Goal: Use online tool/utility: Utilize a website feature to perform a specific function

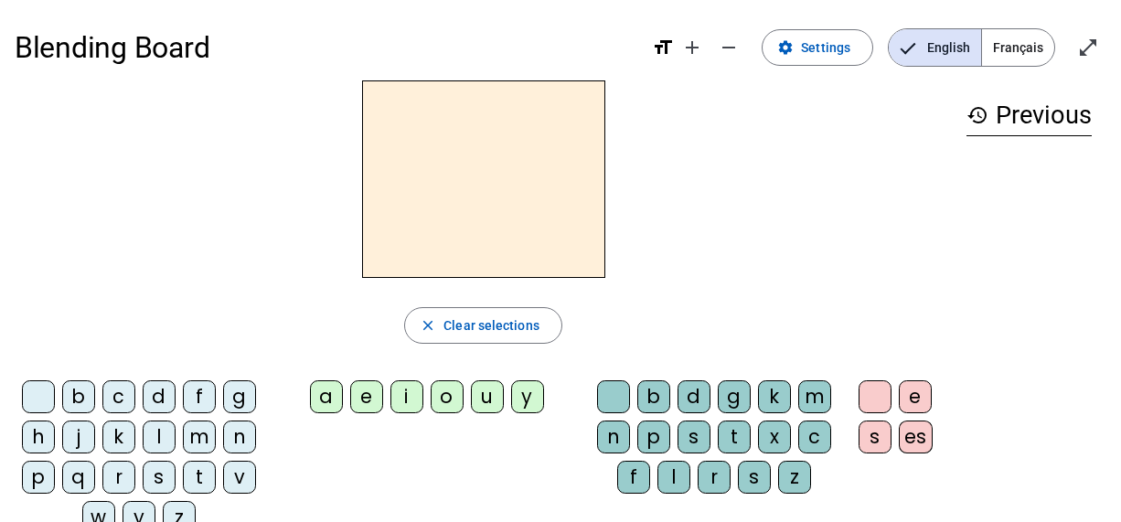
scroll to position [88, 0]
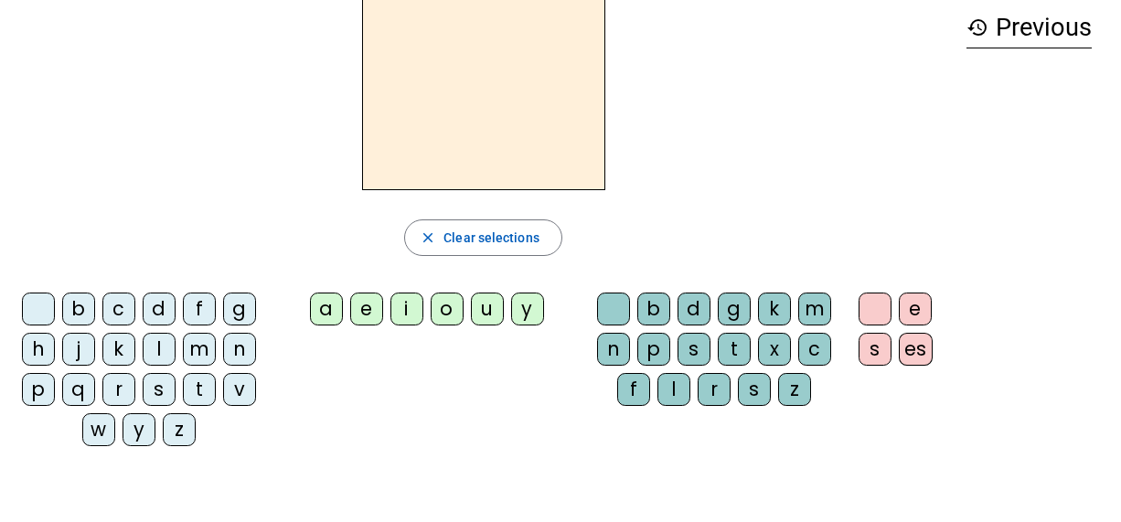
click at [399, 306] on div "i" at bounding box center [407, 309] width 33 height 33
click at [156, 349] on div "l" at bounding box center [159, 349] width 33 height 33
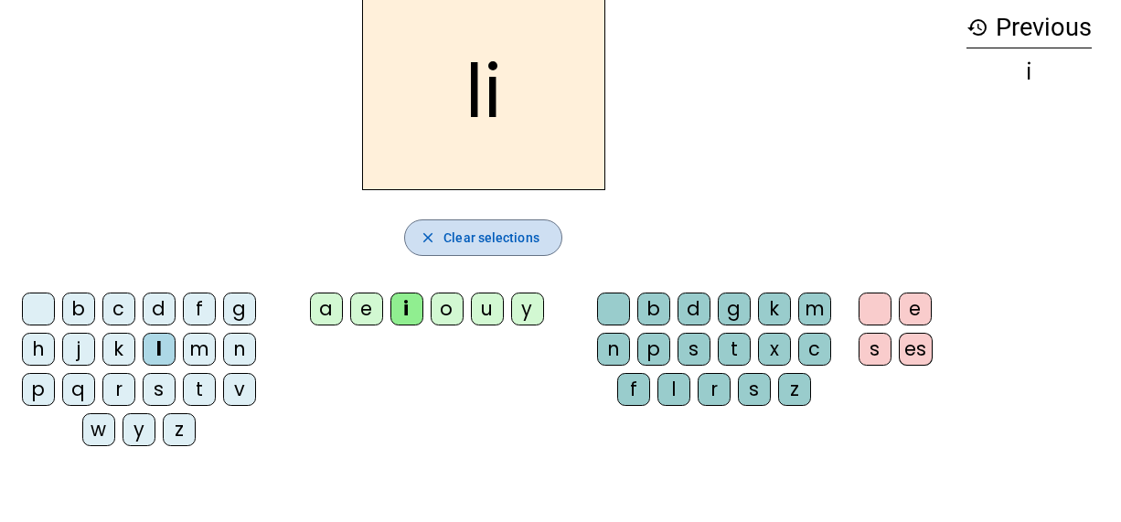
click at [488, 249] on span "button" at bounding box center [483, 238] width 156 height 44
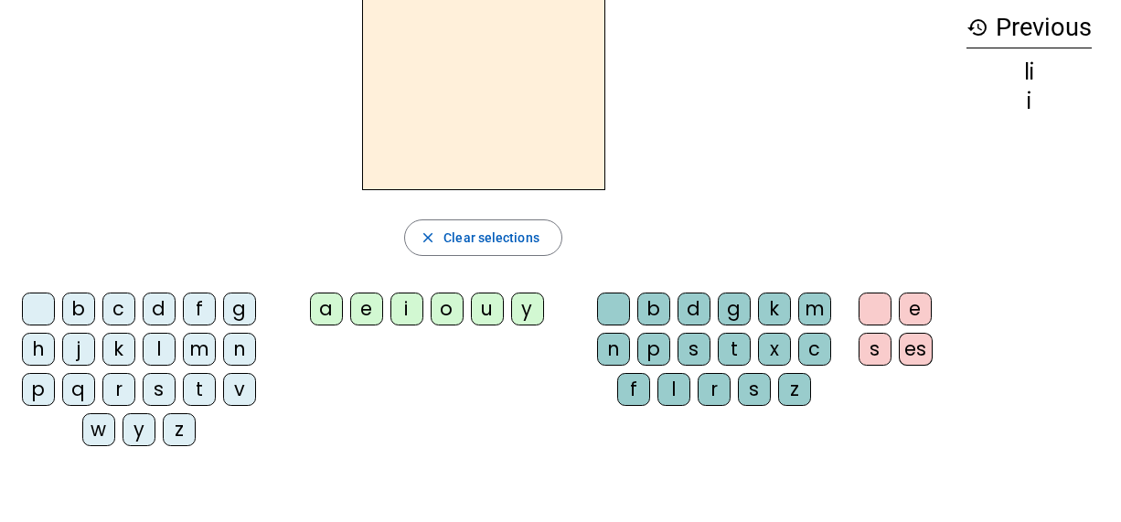
click at [156, 351] on div "l" at bounding box center [159, 349] width 33 height 33
click at [408, 313] on div "i" at bounding box center [407, 309] width 33 height 33
click at [401, 300] on div "i" at bounding box center [407, 309] width 33 height 33
click at [149, 336] on div "l" at bounding box center [159, 349] width 33 height 33
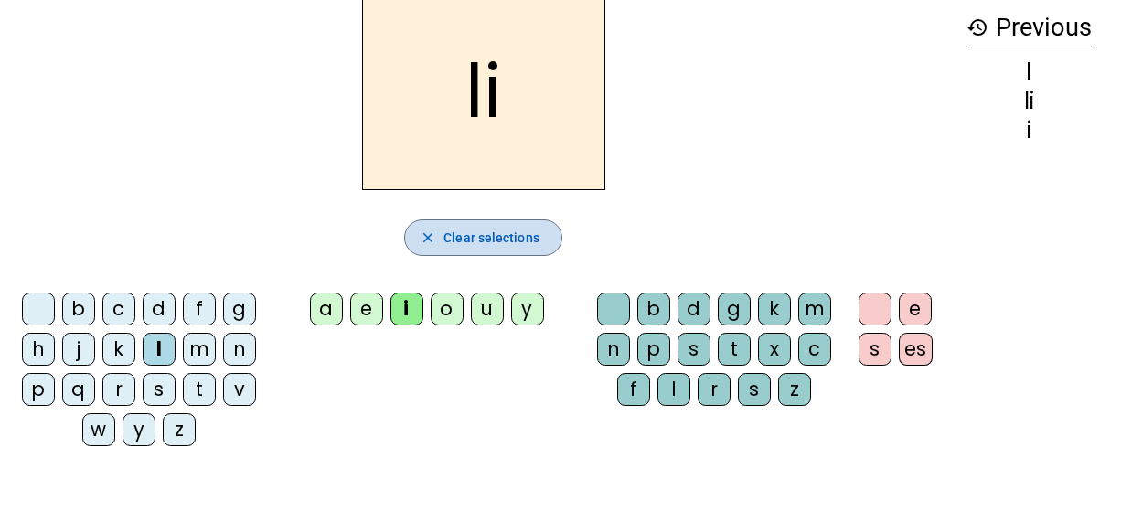
click at [445, 229] on span "Clear selections" at bounding box center [492, 238] width 96 height 22
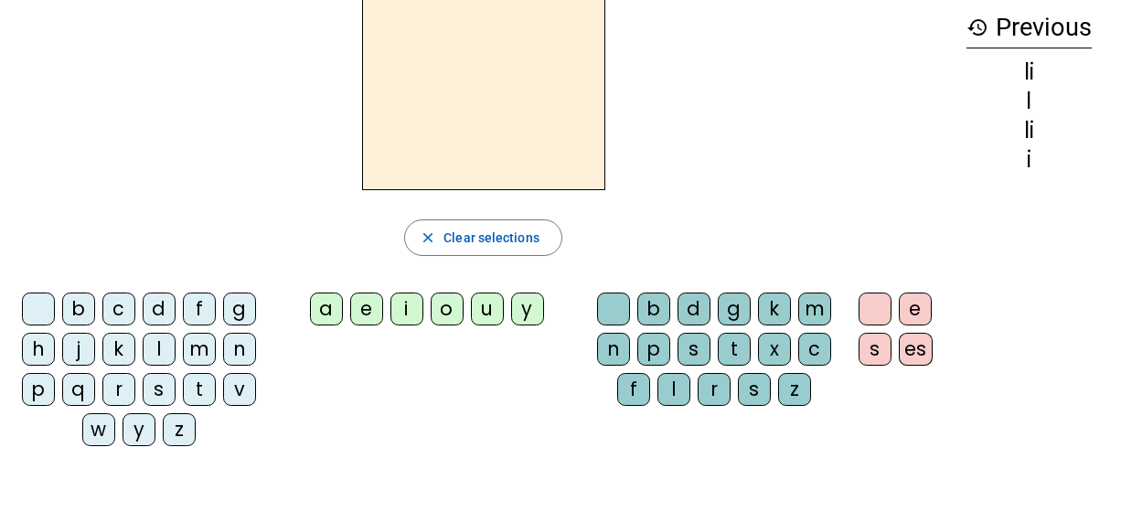
click at [405, 306] on div "i" at bounding box center [407, 309] width 33 height 33
click at [154, 341] on div "l" at bounding box center [159, 349] width 33 height 33
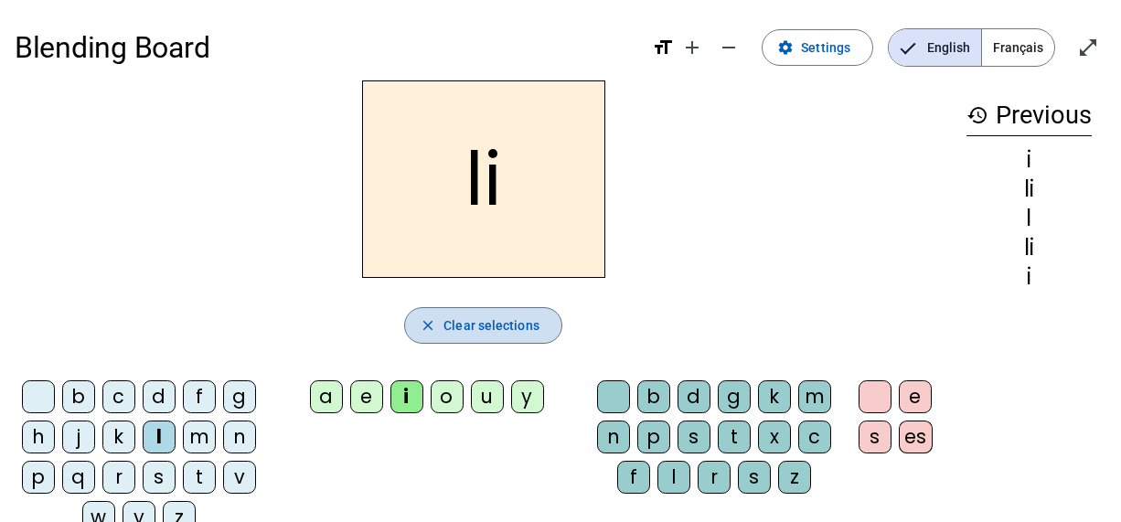
click at [462, 333] on span "Clear selections" at bounding box center [492, 326] width 96 height 22
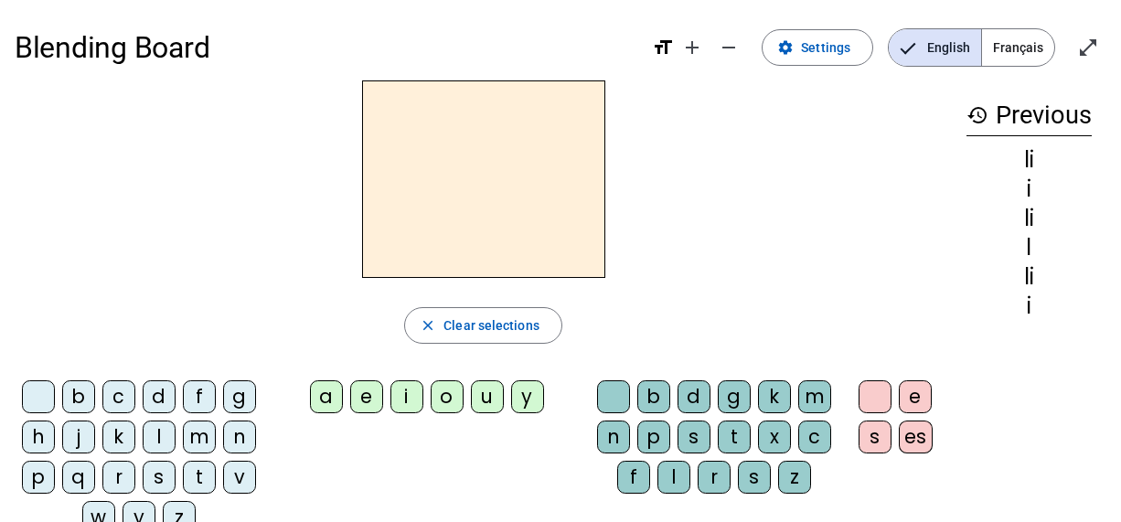
click at [404, 399] on div "i" at bounding box center [407, 397] width 33 height 33
click at [666, 474] on div "l" at bounding box center [674, 477] width 33 height 33
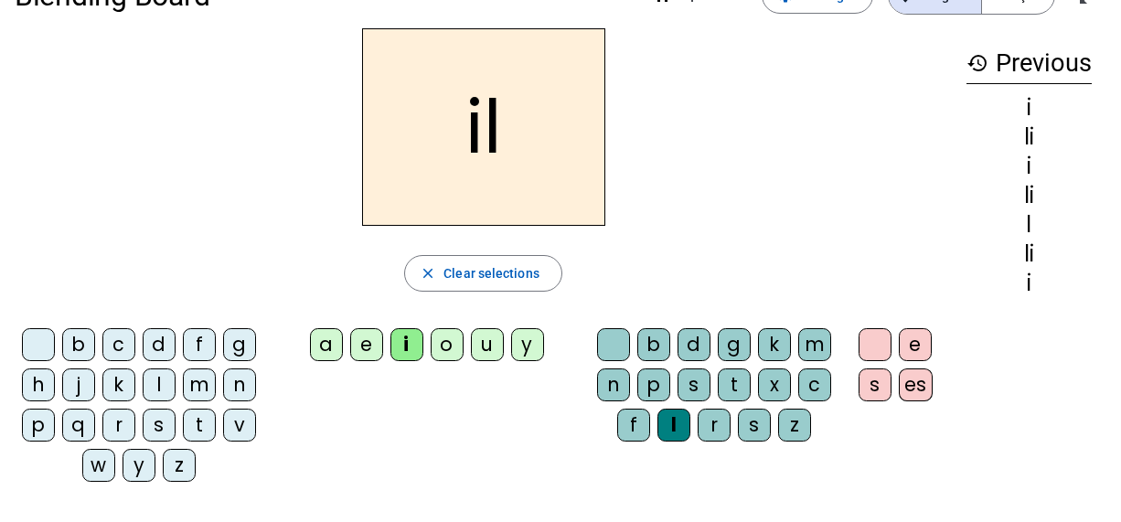
click at [199, 376] on div "m" at bounding box center [199, 385] width 33 height 33
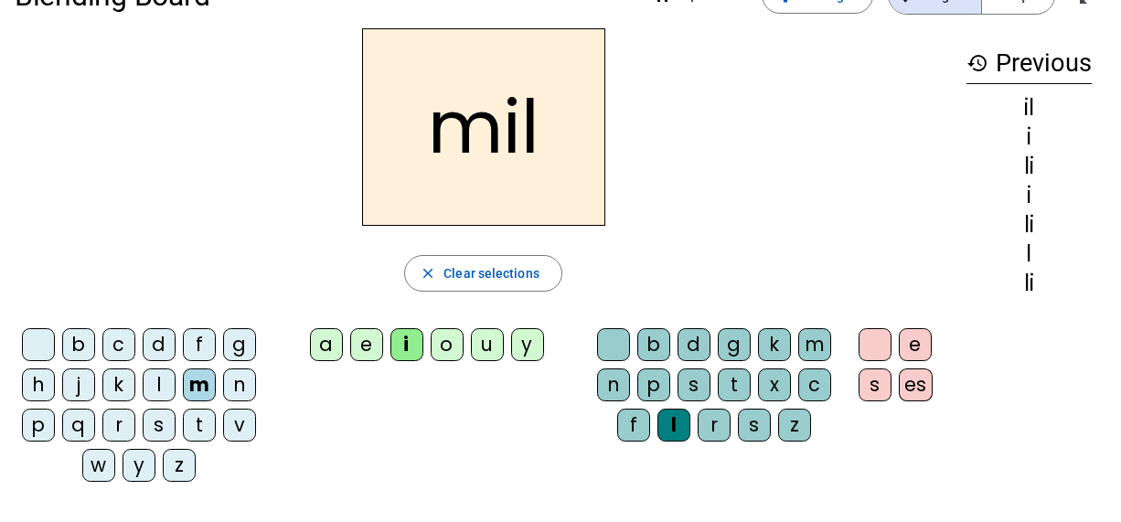
click at [199, 371] on div "m" at bounding box center [199, 385] width 33 height 33
click at [324, 347] on div "a" at bounding box center [326, 344] width 33 height 33
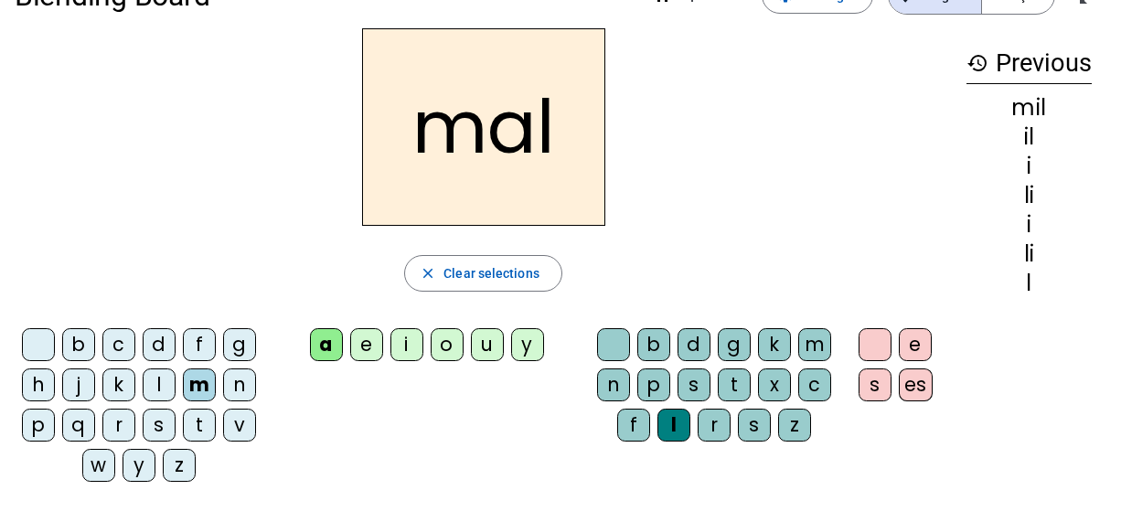
click at [610, 341] on div at bounding box center [613, 344] width 33 height 33
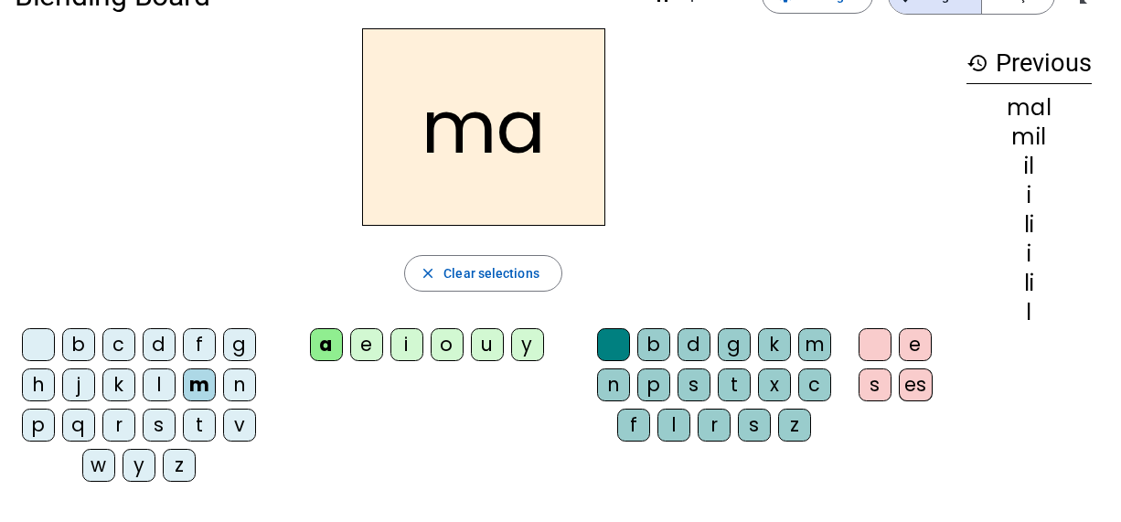
click at [160, 380] on div "l" at bounding box center [159, 385] width 33 height 33
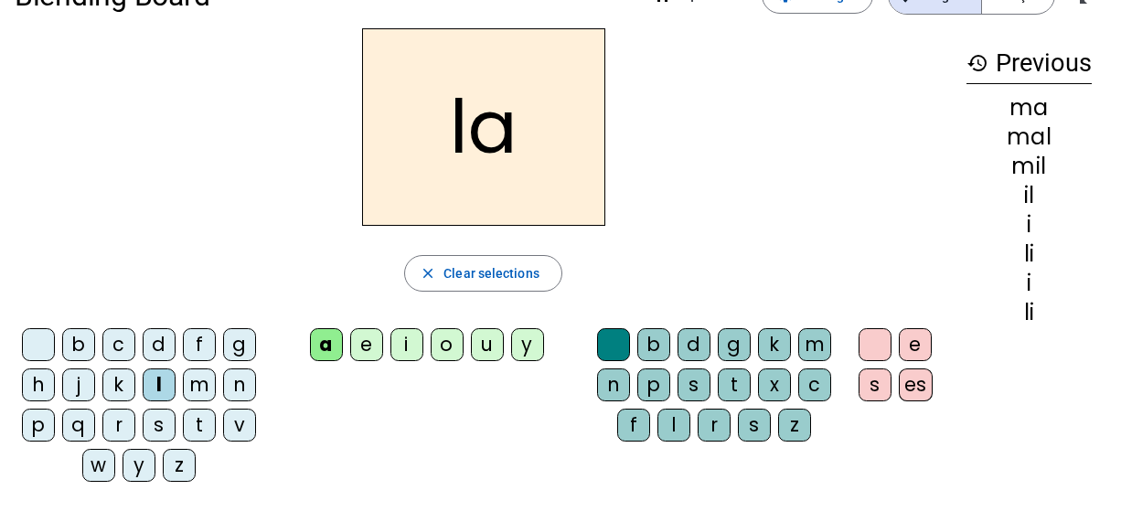
click at [488, 338] on div "u" at bounding box center [487, 344] width 33 height 33
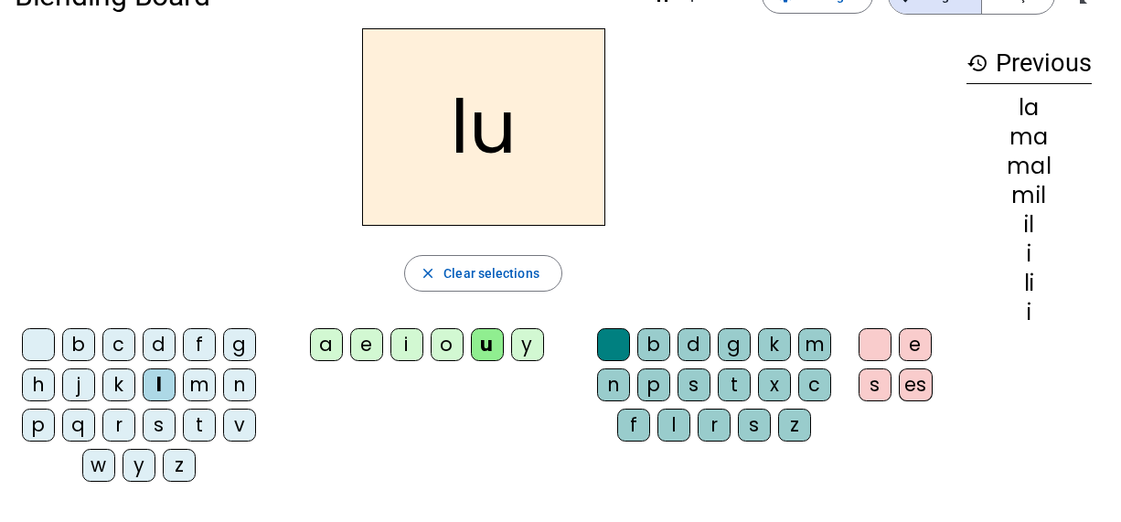
click at [156, 338] on div "d" at bounding box center [159, 344] width 33 height 33
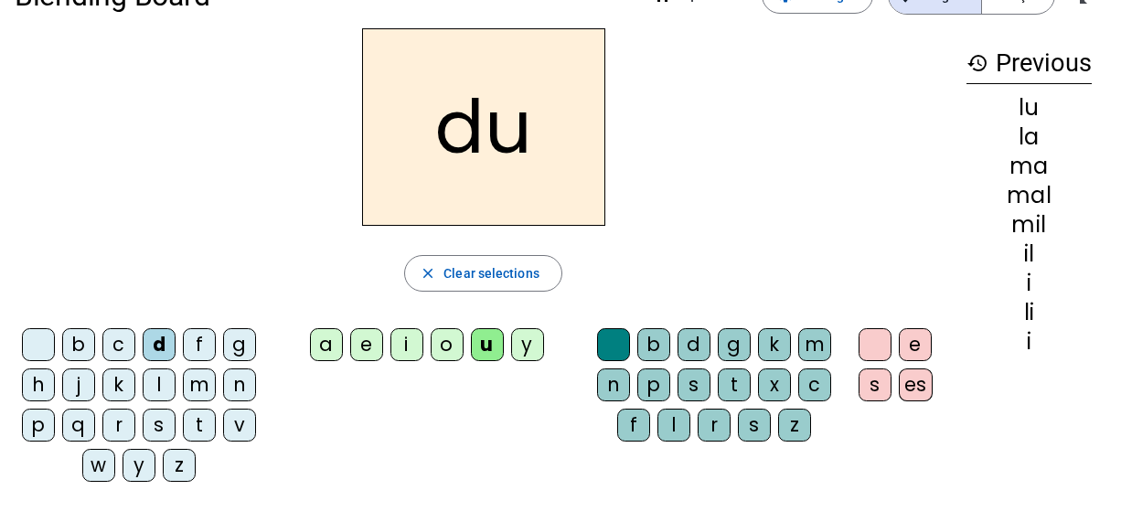
click at [193, 427] on div "t" at bounding box center [199, 425] width 33 height 33
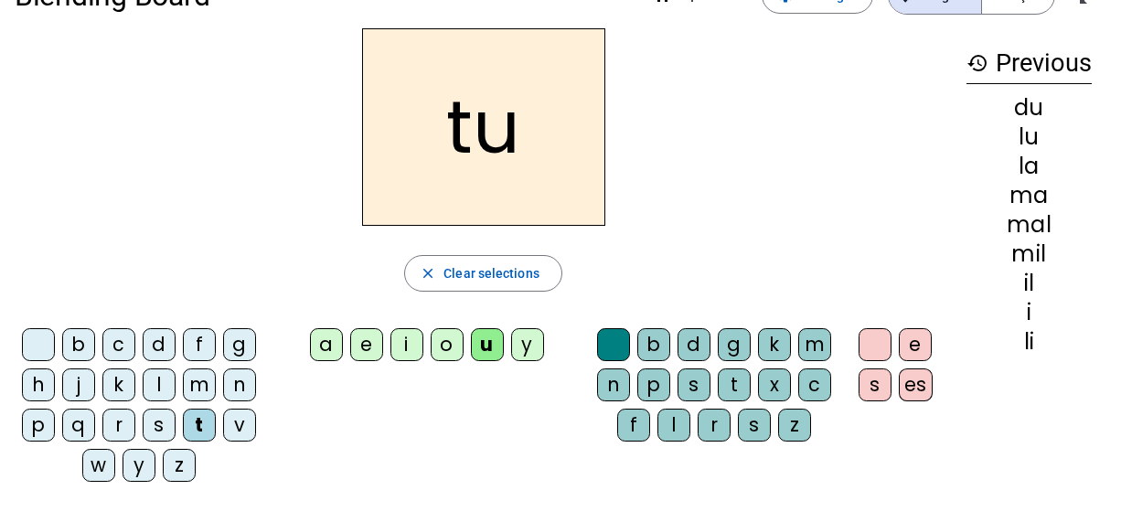
click at [365, 337] on div "e" at bounding box center [366, 344] width 33 height 33
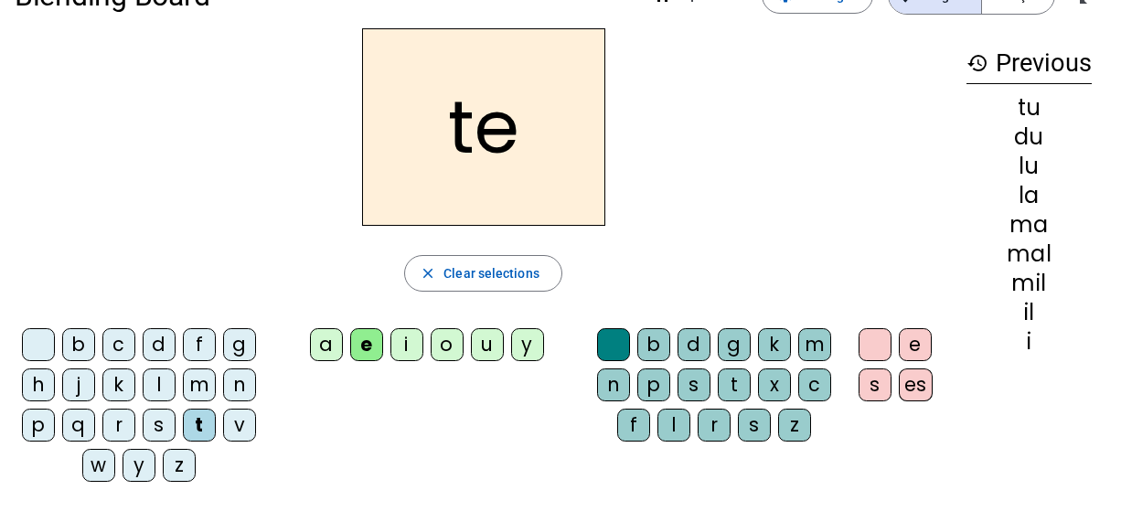
click at [163, 338] on div "d" at bounding box center [159, 344] width 33 height 33
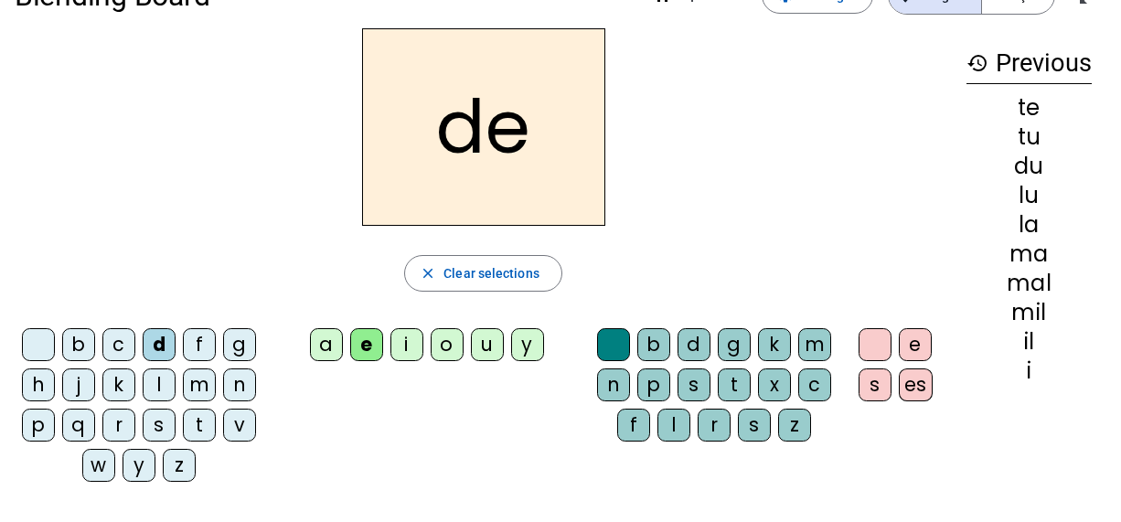
click at [80, 381] on div "j" at bounding box center [78, 385] width 33 height 33
